Goal: Information Seeking & Learning: Learn about a topic

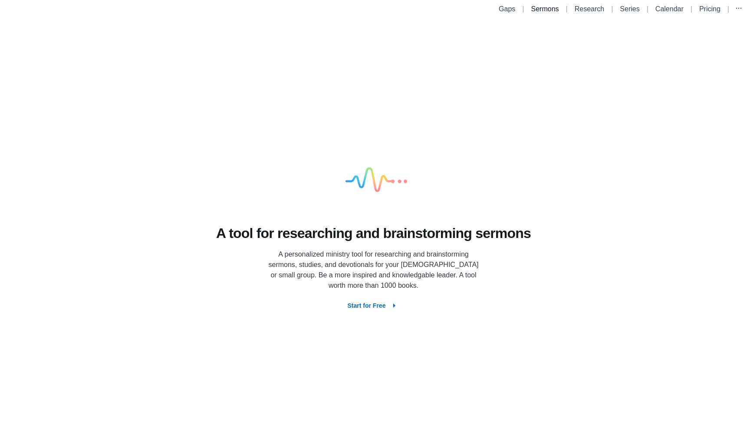
click at [545, 11] on link "Sermons" at bounding box center [545, 8] width 28 height 7
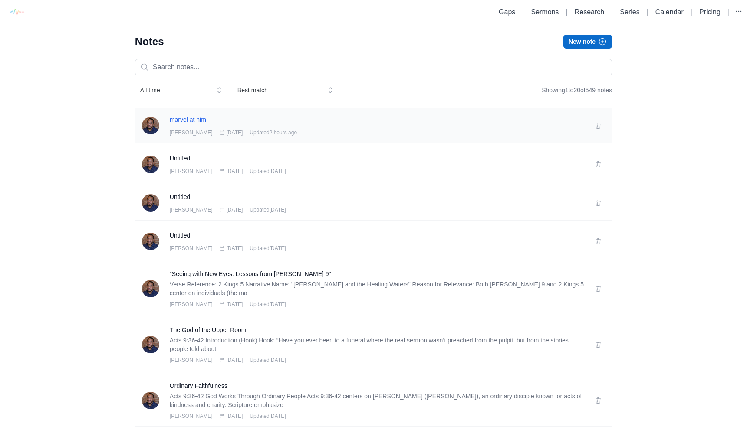
click at [191, 123] on h3 "marvel at him" at bounding box center [377, 119] width 414 height 9
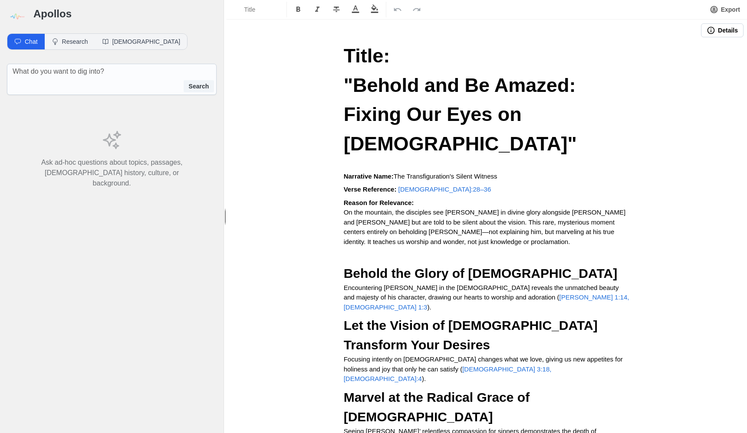
click at [517, 113] on span "Title: "Behold and Be Amazed: Fixing Our Eyes on [DEMOGRAPHIC_DATA]"" at bounding box center [462, 100] width 237 height 110
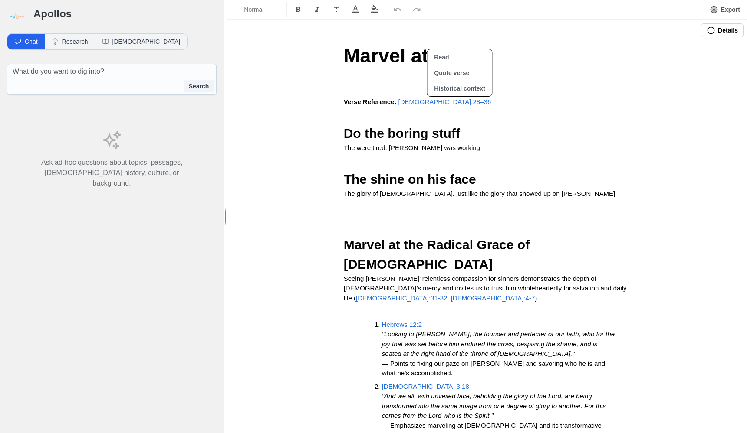
click at [427, 102] on span "[DEMOGRAPHIC_DATA]:28–36" at bounding box center [444, 101] width 93 height 7
click at [452, 76] on button "Quote verse" at bounding box center [459, 73] width 65 height 16
click at [452, 103] on p "Verse Reference: [DEMOGRAPHIC_DATA]:28–36" at bounding box center [487, 102] width 286 height 10
click at [466, 72] on button "Quote verse" at bounding box center [482, 73] width 65 height 16
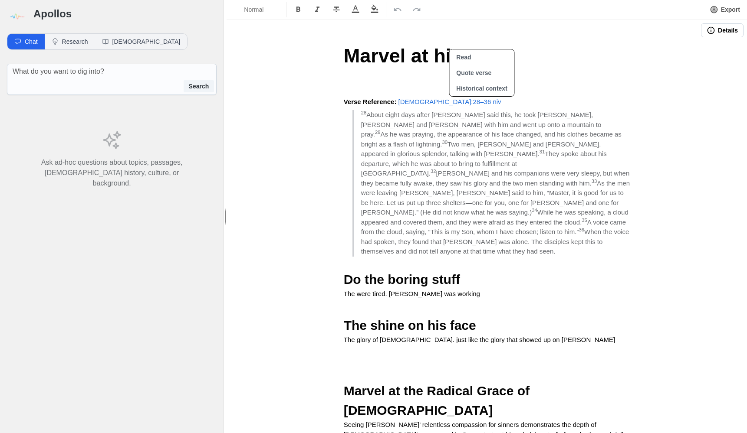
click at [457, 289] on p "The were tired. [PERSON_NAME] was working" at bounding box center [487, 294] width 286 height 10
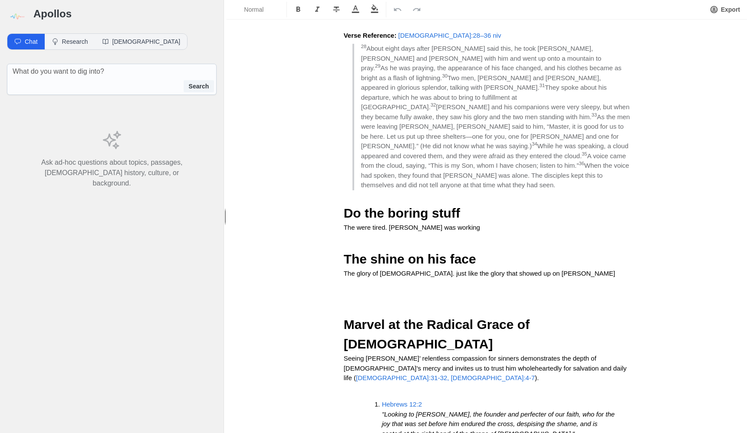
scroll to position [69, 0]
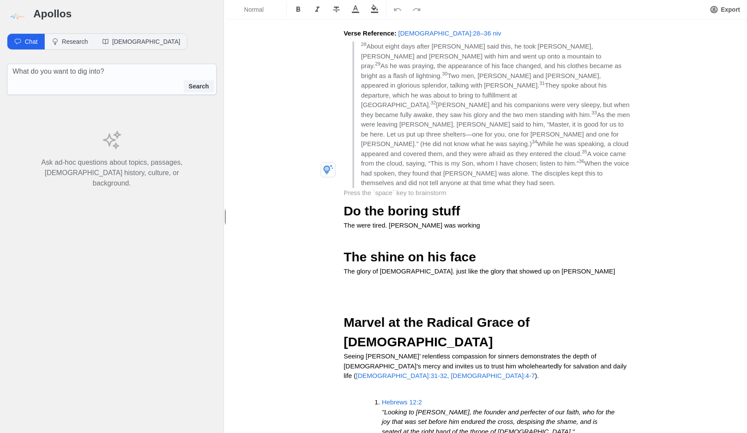
click at [368, 188] on p at bounding box center [487, 193] width 286 height 10
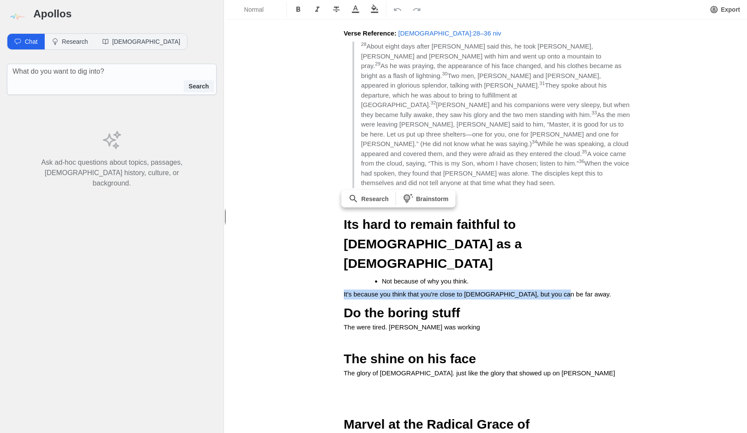
copy span "It's because you think that you're close to [DEMOGRAPHIC_DATA], but you can be …"
click at [82, 44] on button "Research" at bounding box center [70, 42] width 50 height 16
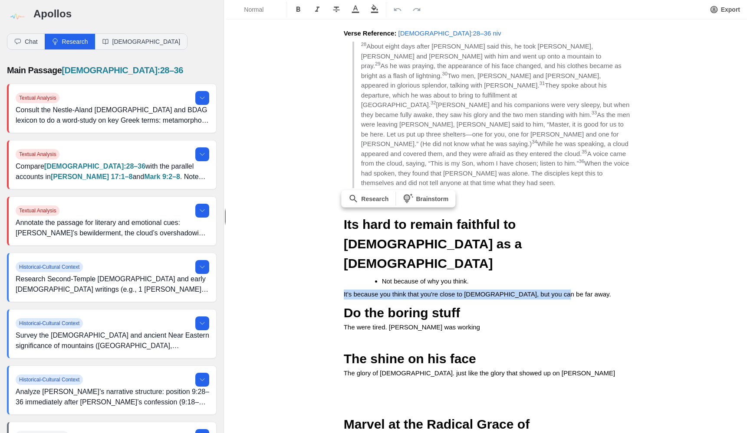
click at [575, 290] on p "It's because you think that you're close to [DEMOGRAPHIC_DATA], but you can be …" at bounding box center [487, 295] width 286 height 10
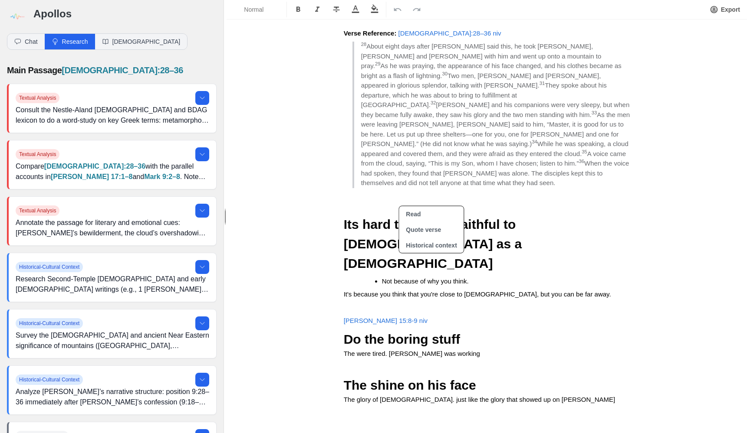
click at [421, 233] on button "Quote verse" at bounding box center [431, 230] width 65 height 16
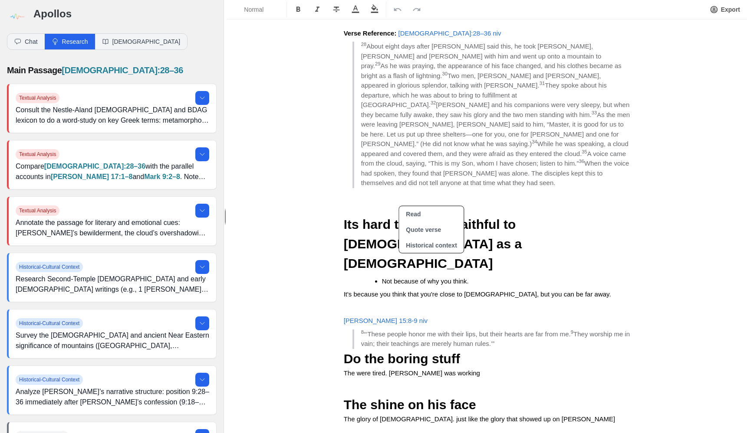
click at [517, 316] on p "[PERSON_NAME] 15:8-9 niv" at bounding box center [487, 321] width 286 height 10
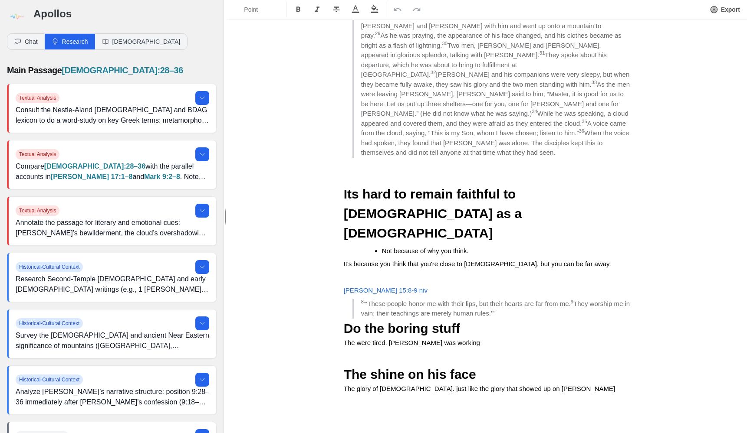
click at [423, 322] on span "Do the boring stuff" at bounding box center [402, 329] width 116 height 14
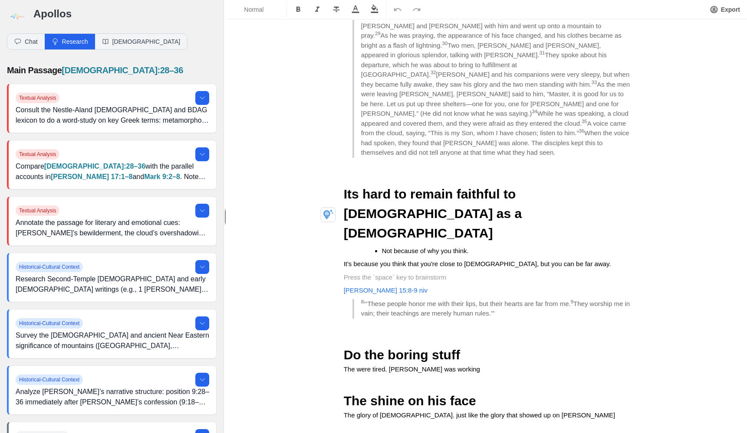
click at [378, 273] on p at bounding box center [487, 278] width 286 height 10
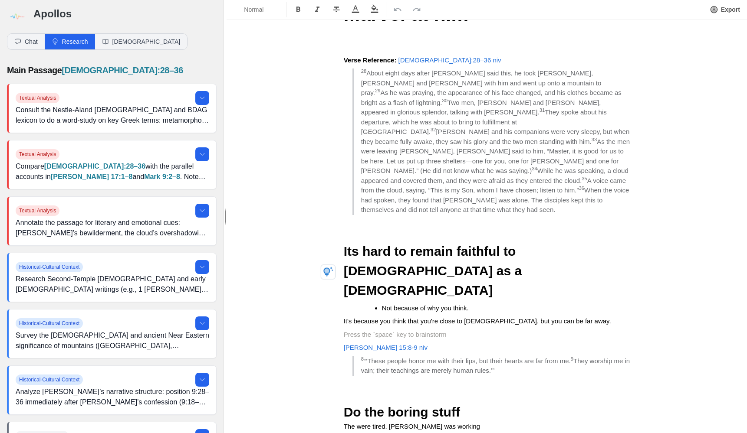
scroll to position [41, 0]
click at [458, 60] on p "Verse Reference: [DEMOGRAPHIC_DATA]:28–36 niv" at bounding box center [487, 61] width 286 height 10
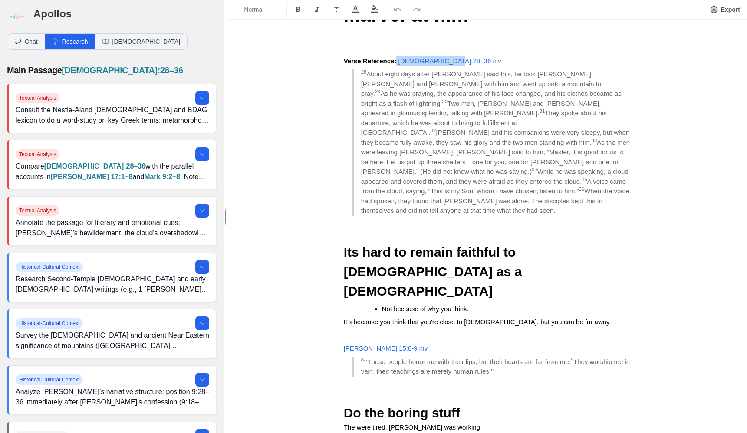
drag, startPoint x: 458, startPoint y: 60, endPoint x: 399, endPoint y: 62, distance: 59.5
click at [399, 62] on p "Verse Reference: [DEMOGRAPHIC_DATA]:28–36 niv" at bounding box center [487, 61] width 286 height 10
copy p "[DEMOGRAPHIC_DATA]:28–36 niv"
click at [119, 46] on button "[DEMOGRAPHIC_DATA]" at bounding box center [141, 42] width 92 height 16
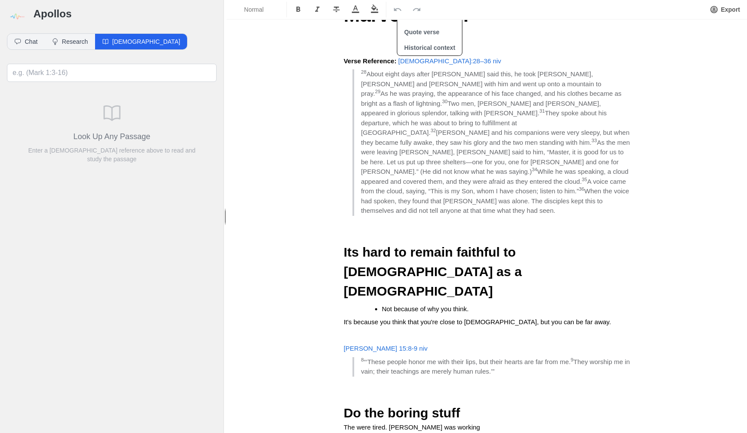
click at [92, 85] on div "Look Up Any Passage Enter a [DEMOGRAPHIC_DATA] reference above to read and stud…" at bounding box center [112, 133] width 210 height 102
click at [91, 81] on input at bounding box center [112, 73] width 210 height 18
paste input "[DEMOGRAPHIC_DATA]:28–36 niv"
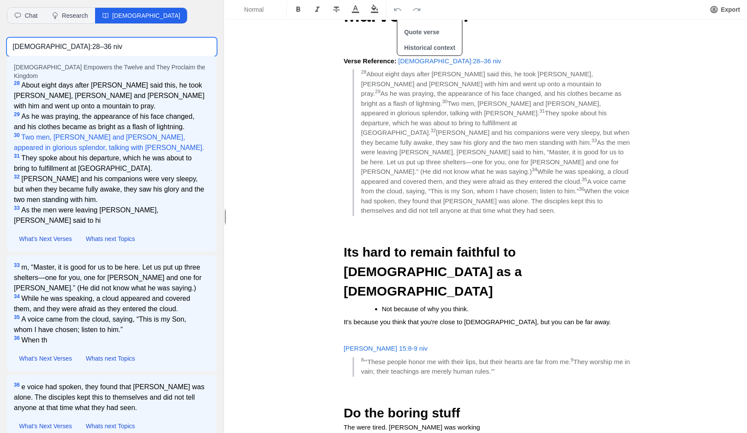
scroll to position [36, 0]
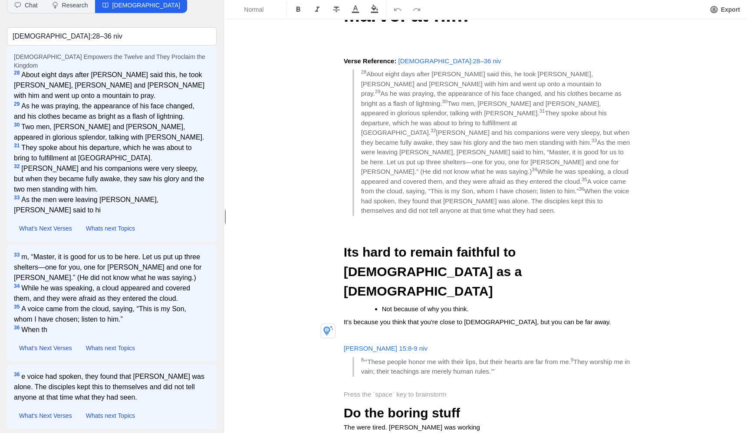
click at [469, 390] on p at bounding box center [487, 395] width 286 height 10
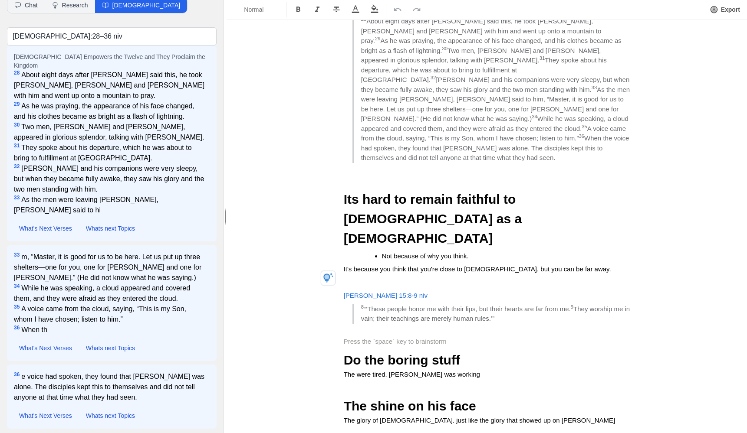
scroll to position [98, 0]
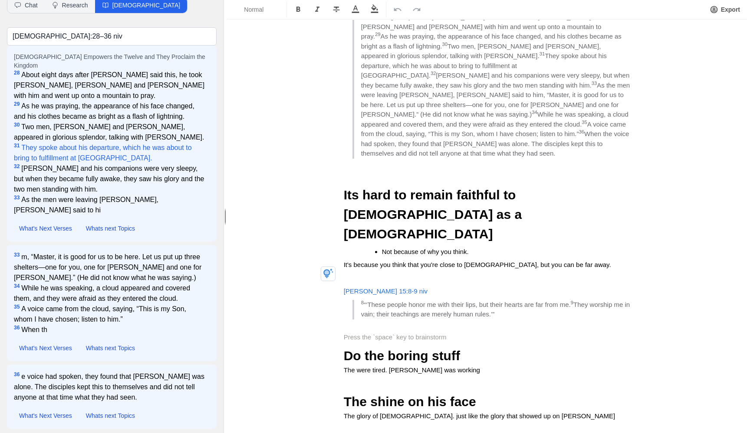
click at [102, 143] on span "31 They spoke about his departure, which he was about to bring to fulfillment a…" at bounding box center [109, 153] width 191 height 21
click at [104, 144] on span "31 They spoke about his departure, which he was about to bring to fulfillment a…" at bounding box center [109, 153] width 191 height 21
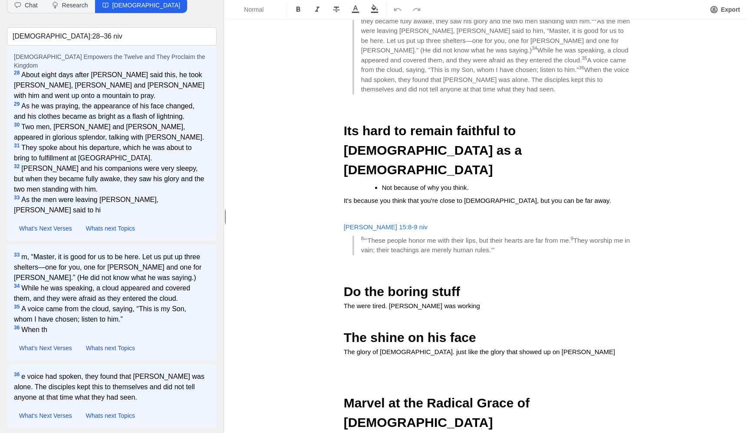
scroll to position [166, 0]
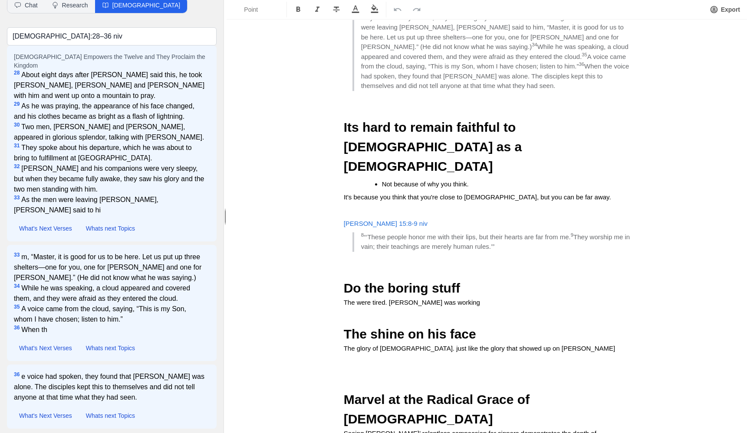
click at [490, 393] on span "Marvel at the Radical Grace of [DEMOGRAPHIC_DATA]" at bounding box center [439, 410] width 190 height 34
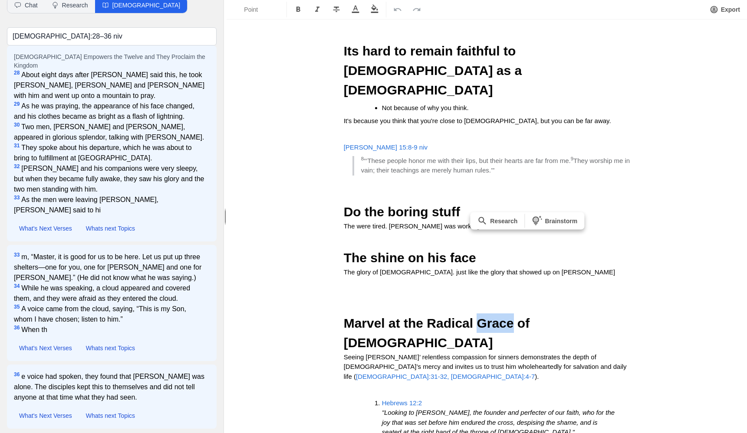
scroll to position [246, 0]
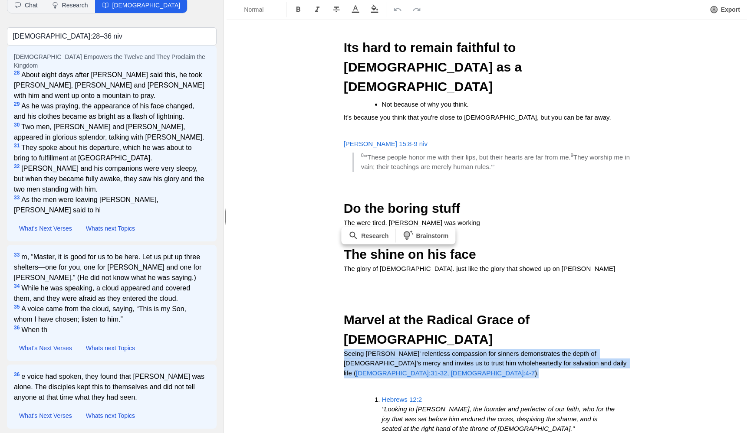
drag, startPoint x: 337, startPoint y: 266, endPoint x: 385, endPoint y: 292, distance: 54.5
click at [385, 292] on div "Marvel at him Verse Reference: [DEMOGRAPHIC_DATA]:28–36 niv 28 About eight days…" at bounding box center [486, 226] width 347 height 860
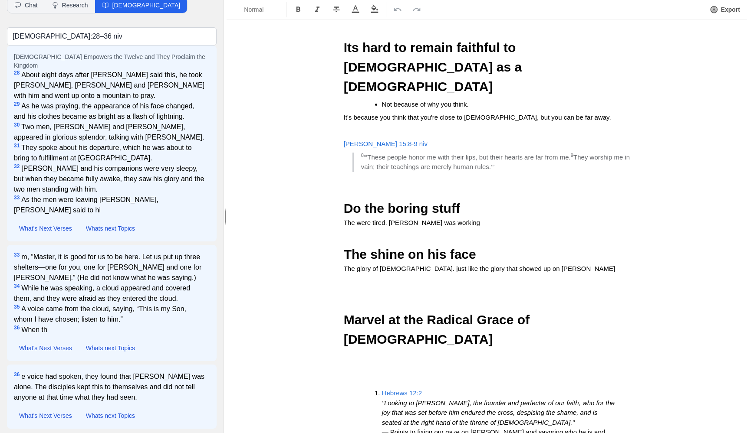
click at [361, 277] on p at bounding box center [487, 292] width 286 height 30
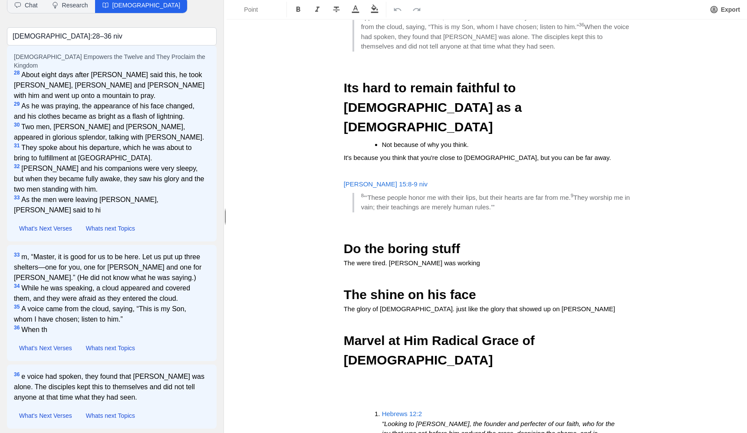
scroll to position [184, 0]
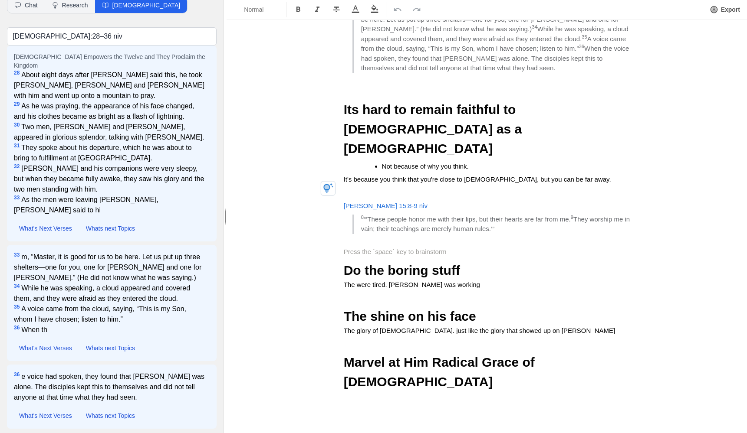
click at [380, 247] on p at bounding box center [487, 252] width 286 height 10
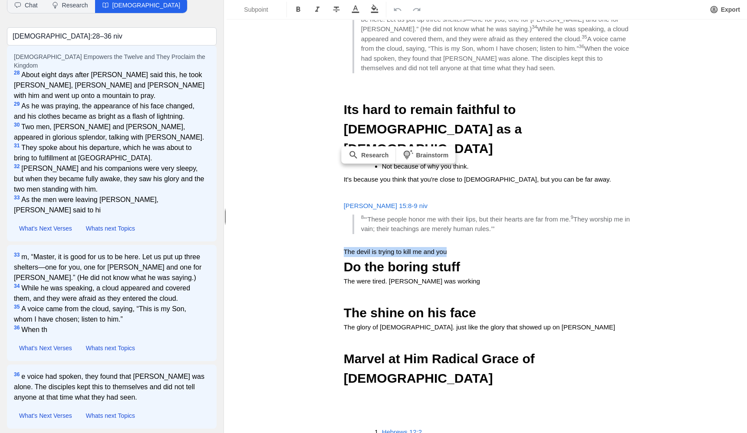
click at [376, 13] on icon "button" at bounding box center [374, 8] width 7 height 9
click at [369, 41] on button "Green" at bounding box center [374, 44] width 35 height 16
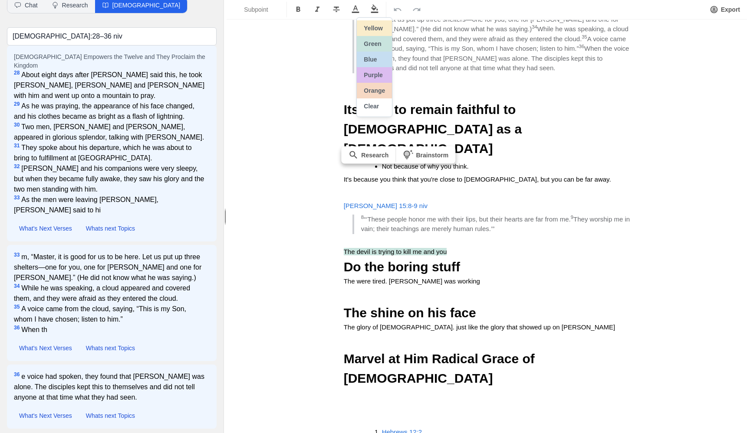
click at [481, 247] on h3 "The devil is trying to kill me and you" at bounding box center [487, 252] width 286 height 10
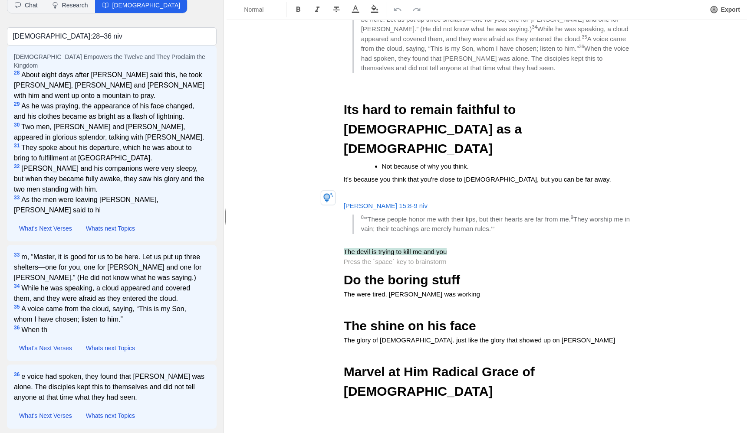
click at [446, 290] on p "The were tired. [PERSON_NAME] was working" at bounding box center [487, 295] width 286 height 10
click at [377, 10] on icon "button" at bounding box center [374, 8] width 9 height 9
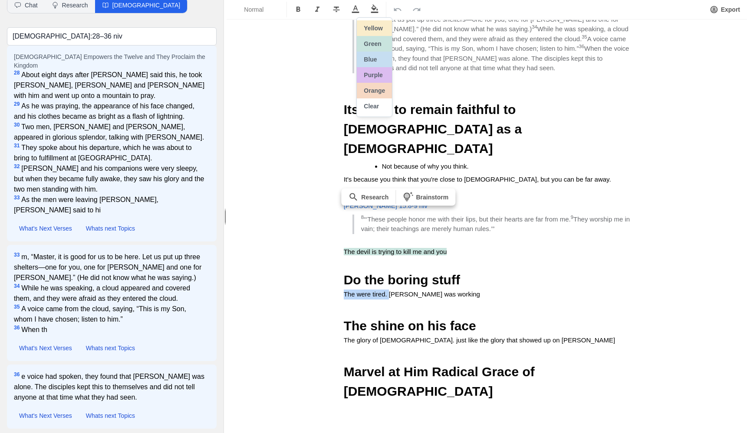
click at [374, 71] on button "Purple" at bounding box center [374, 75] width 35 height 16
click at [396, 291] on span "[PERSON_NAME] was working" at bounding box center [432, 294] width 91 height 7
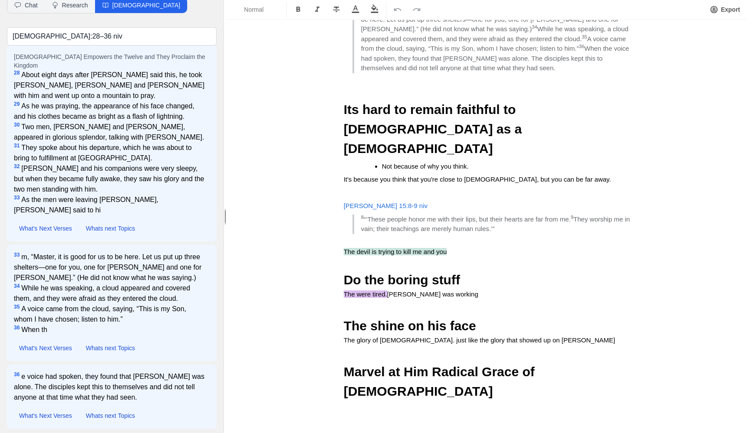
click at [387, 291] on span "The were tired." at bounding box center [365, 294] width 43 height 7
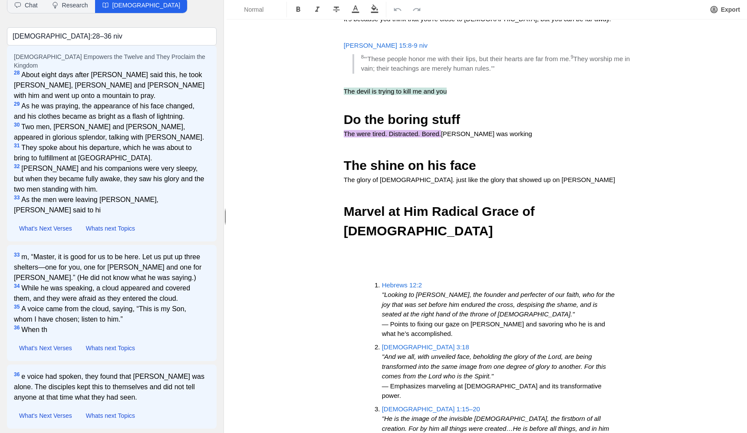
scroll to position [344, 0]
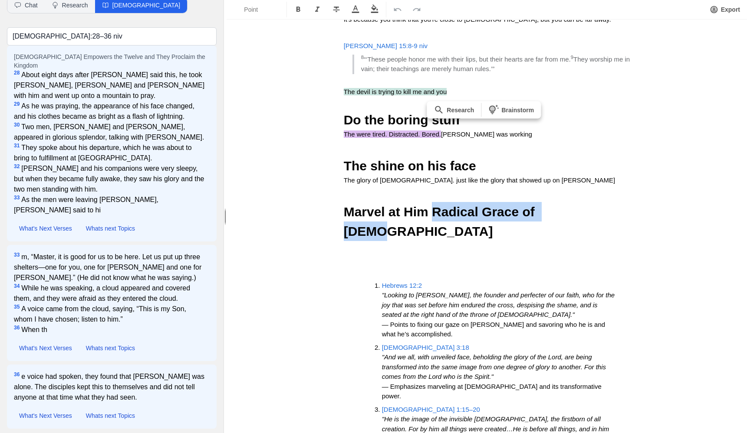
drag, startPoint x: 430, startPoint y: 146, endPoint x: 576, endPoint y: 146, distance: 146.2
click at [576, 202] on h2 "Marvel at Him Radical Grace of [DEMOGRAPHIC_DATA]" at bounding box center [487, 221] width 286 height 39
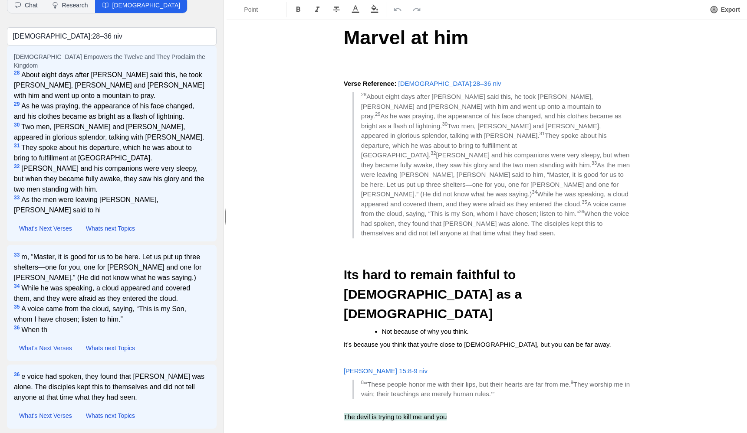
scroll to position [26, 0]
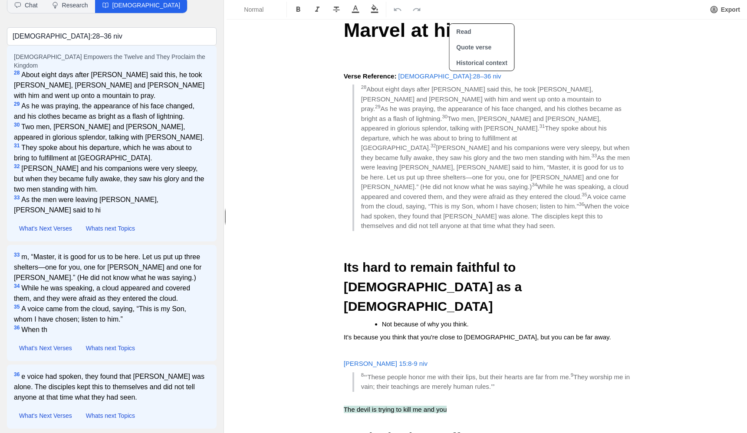
click at [458, 77] on p "Verse Reference: [DEMOGRAPHIC_DATA]:28–36 niv" at bounding box center [487, 77] width 286 height 10
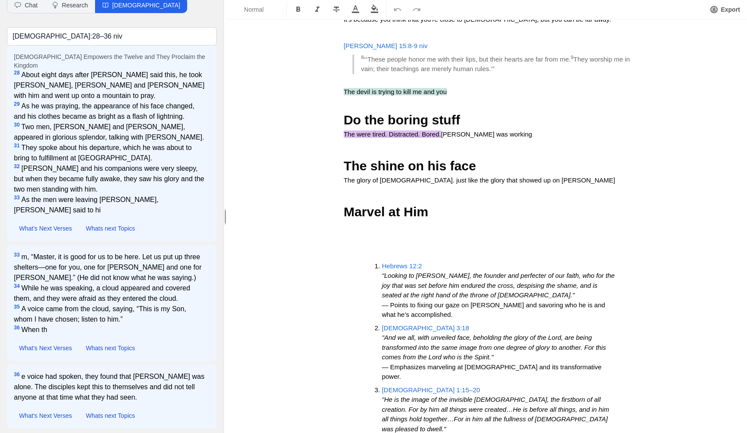
scroll to position [0, 0]
click at [457, 386] on li "Colossians 1:15–20 "He is the image of the invisible [DEMOGRAPHIC_DATA], the fi…" at bounding box center [499, 420] width 234 height 69
click at [382, 386] on li "Colossians 1:15–20 "He is the image of the invisible [DEMOGRAPHIC_DATA], the fi…" at bounding box center [499, 420] width 234 height 69
click at [443, 386] on li "Colossians 1:15–20 "He is the image of the invisible [DEMOGRAPHIC_DATA], the fi…" at bounding box center [499, 420] width 234 height 69
copy span "[DEMOGRAPHIC_DATA] 1:15–20"
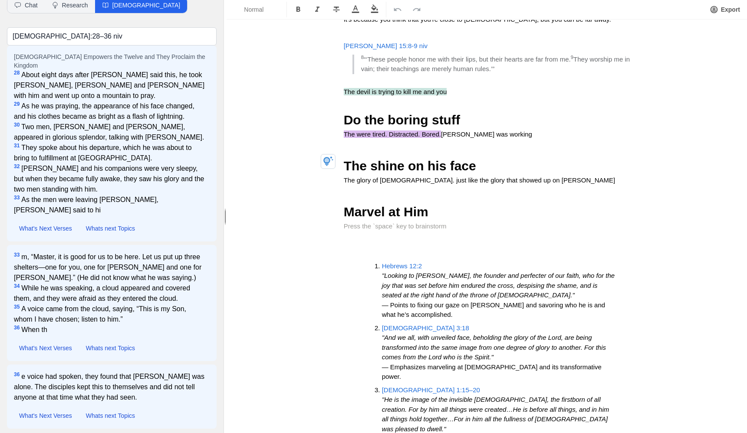
click at [381, 222] on p at bounding box center [487, 227] width 286 height 10
click at [431, 136] on button "Quote verse" at bounding box center [441, 133] width 65 height 16
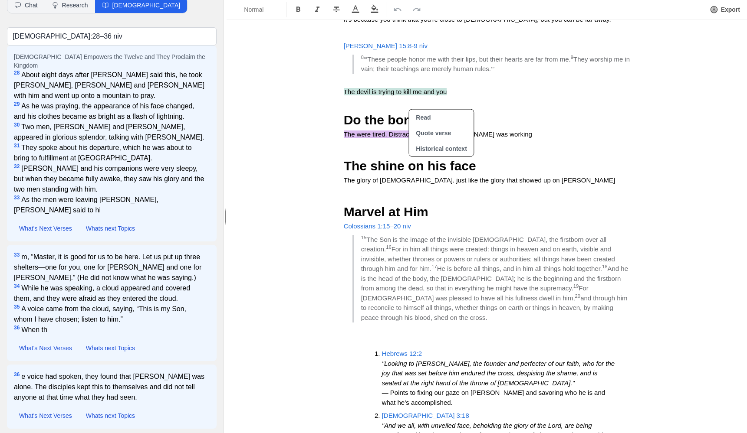
click at [454, 295] on span "and through him to reconcile to himself all things, whether things on earth or …" at bounding box center [495, 308] width 268 height 27
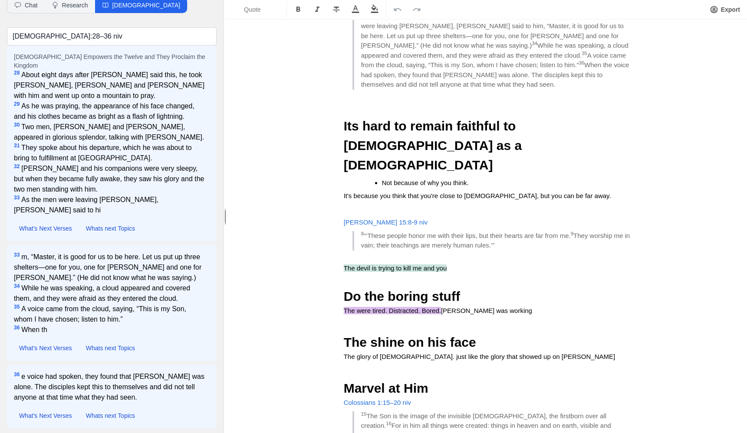
scroll to position [164, 0]
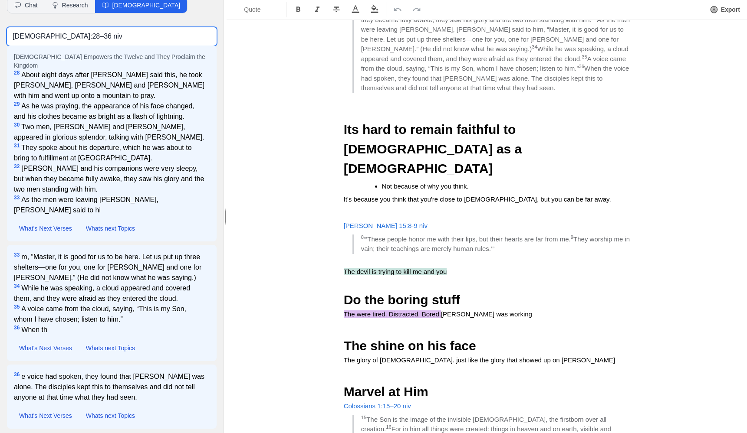
click at [101, 37] on input "[DEMOGRAPHIC_DATA]:28–36 niv" at bounding box center [112, 36] width 210 height 18
type input "[PERSON_NAME] face shine"
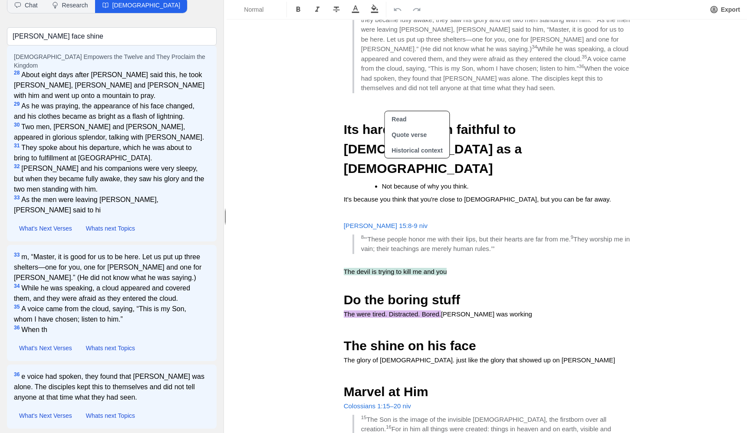
click at [389, 222] on span "[PERSON_NAME] 15:8-9 niv" at bounding box center [386, 225] width 84 height 7
click at [385, 236] on span "“‘These people honor me with their lips, but their hearts are far from me." at bounding box center [467, 239] width 207 height 7
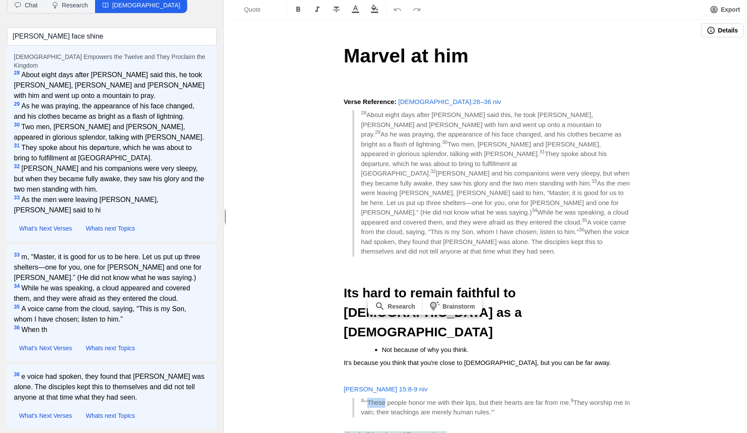
scroll to position [0, 0]
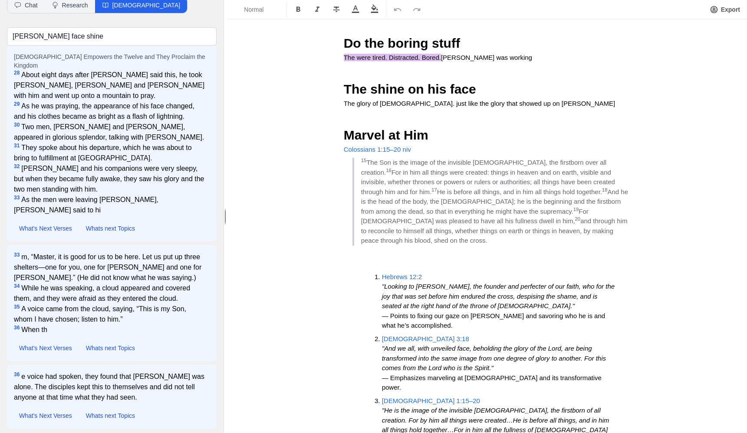
scroll to position [407, 0]
click at [342, 152] on div "Marvel at him Verse Reference: [DEMOGRAPHIC_DATA]:28–36 niv 28 About eight days…" at bounding box center [486, 83] width 347 height 899
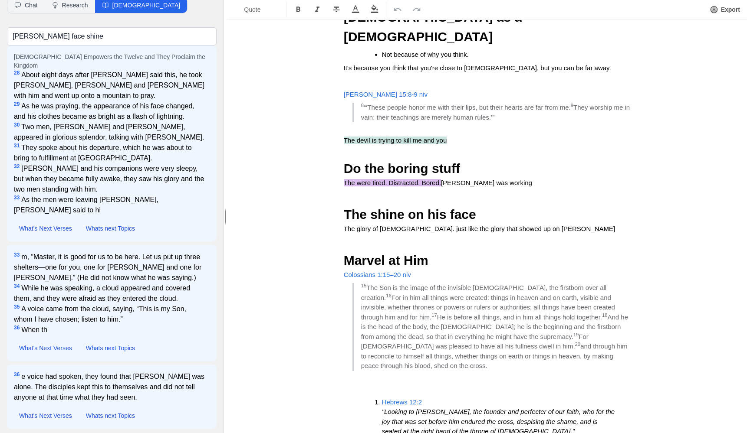
scroll to position [309, 0]
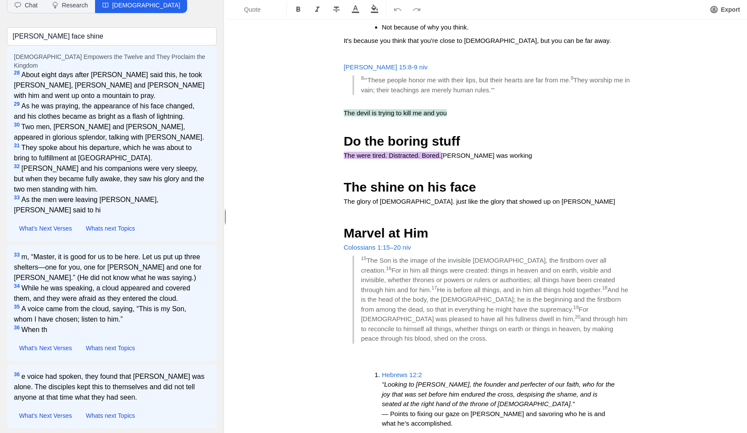
click at [388, 344] on p at bounding box center [487, 349] width 286 height 10
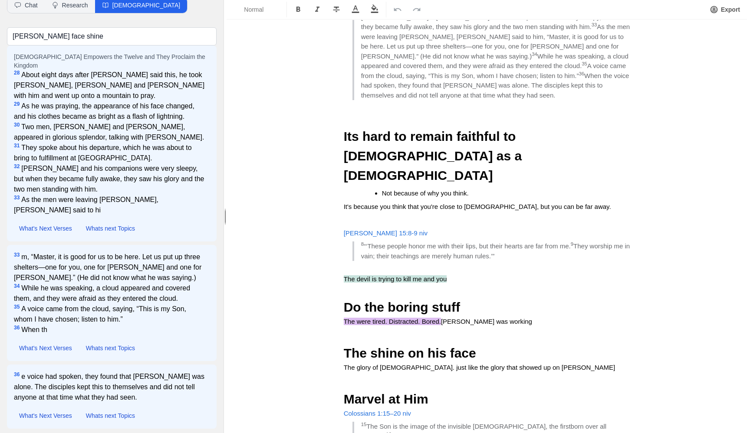
scroll to position [160, 0]
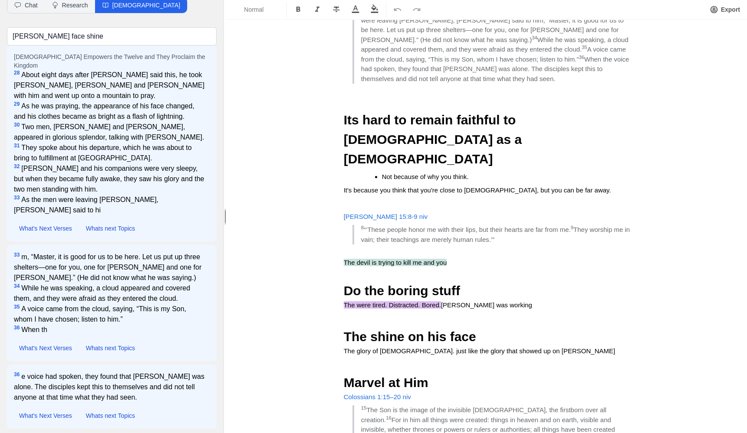
click at [448, 302] on span "[PERSON_NAME] was working" at bounding box center [486, 305] width 91 height 7
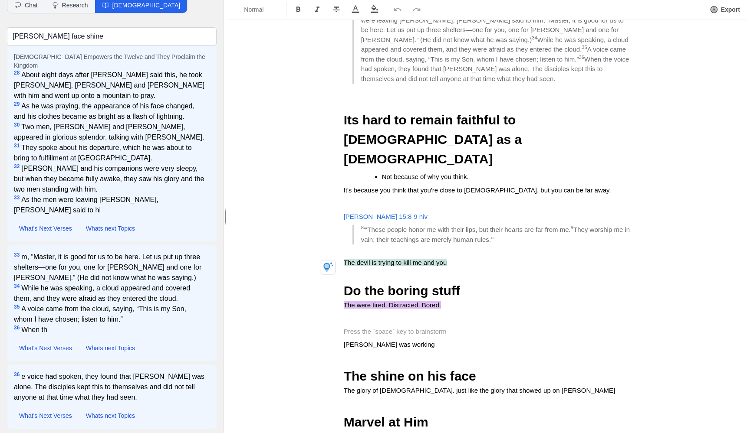
click at [369, 13] on button "button" at bounding box center [374, 9] width 19 height 14
click at [367, 103] on button "Clear" at bounding box center [374, 106] width 35 height 16
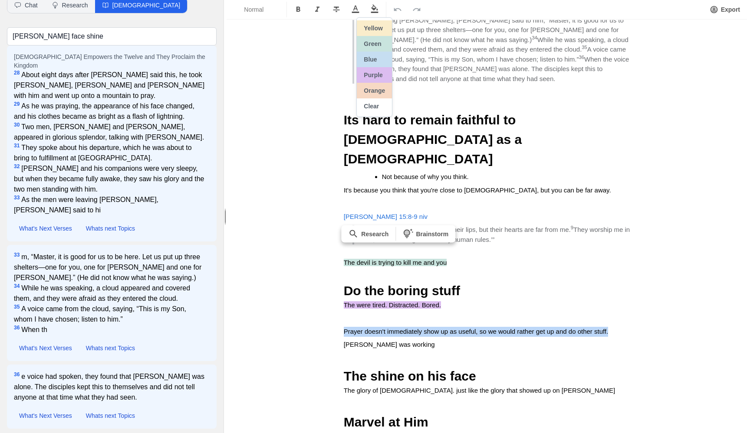
click at [371, 62] on button "Blue" at bounding box center [374, 60] width 35 height 16
click at [460, 286] on div "Marvel at him Verse Reference: [DEMOGRAPHIC_DATA]:28–36 niv 28 About eight days…" at bounding box center [486, 365] width 347 height 966
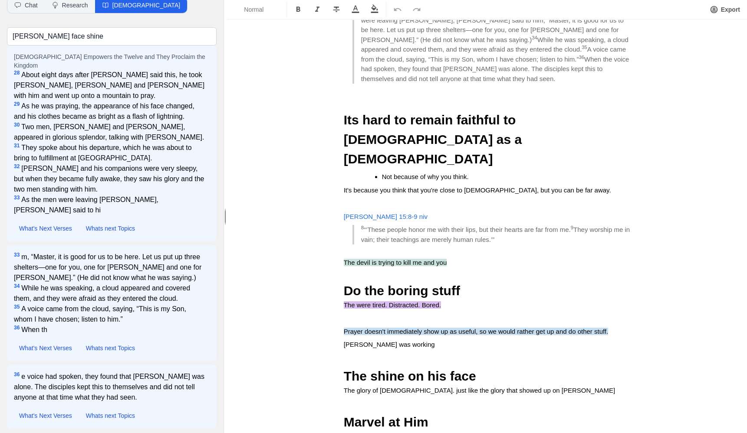
click at [409, 340] on p "[PERSON_NAME] was working" at bounding box center [487, 345] width 286 height 10
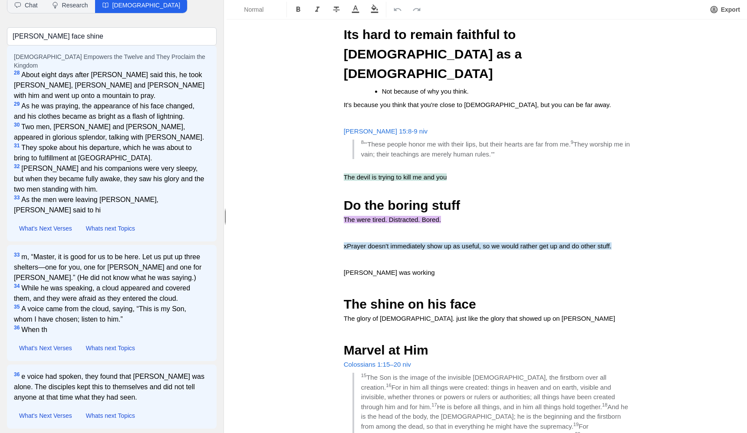
scroll to position [252, 0]
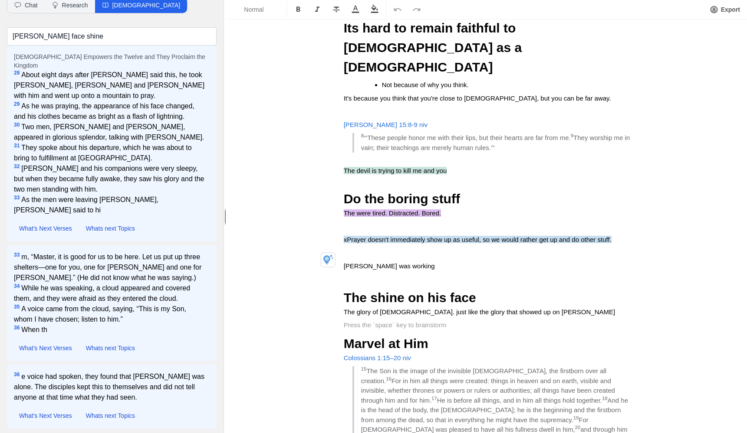
click at [461, 321] on p at bounding box center [487, 326] width 286 height 10
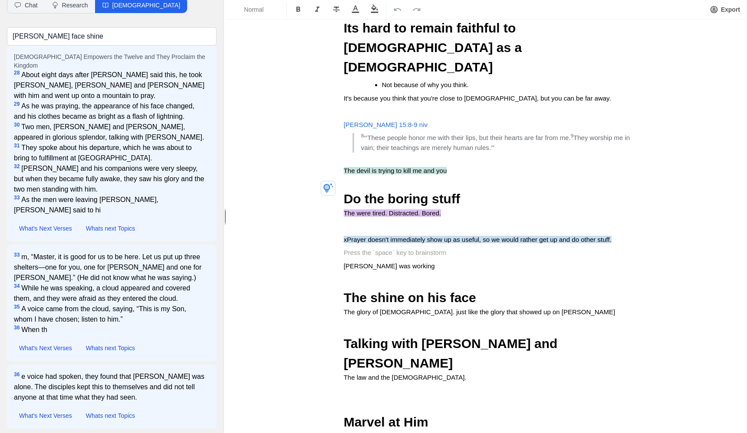
click at [394, 248] on p at bounding box center [487, 253] width 286 height 10
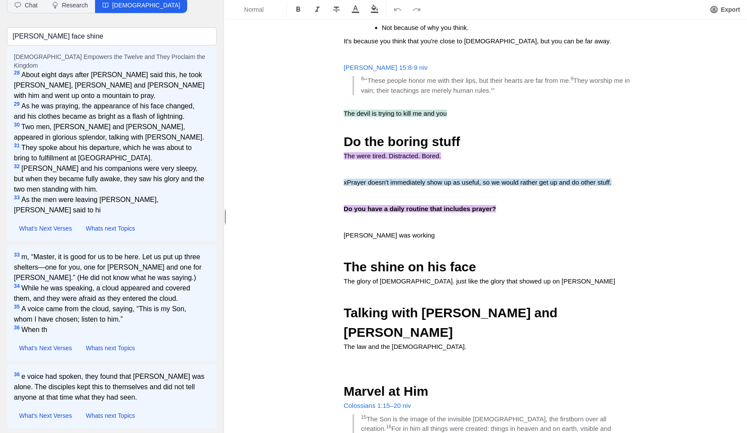
scroll to position [312, 0]
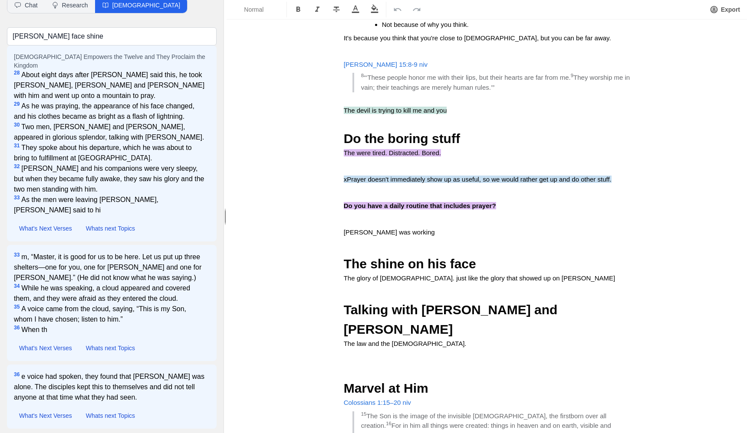
click at [441, 339] on p "The law and the [DEMOGRAPHIC_DATA]." at bounding box center [487, 344] width 286 height 10
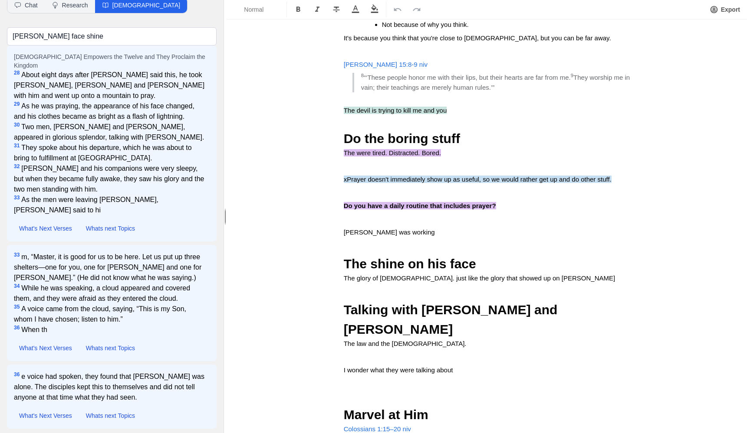
click at [532, 274] on p "The glory of [DEMOGRAPHIC_DATA]. just like the glory that showed up on [PERSON_…" at bounding box center [487, 279] width 286 height 10
